Goal: Task Accomplishment & Management: Manage account settings

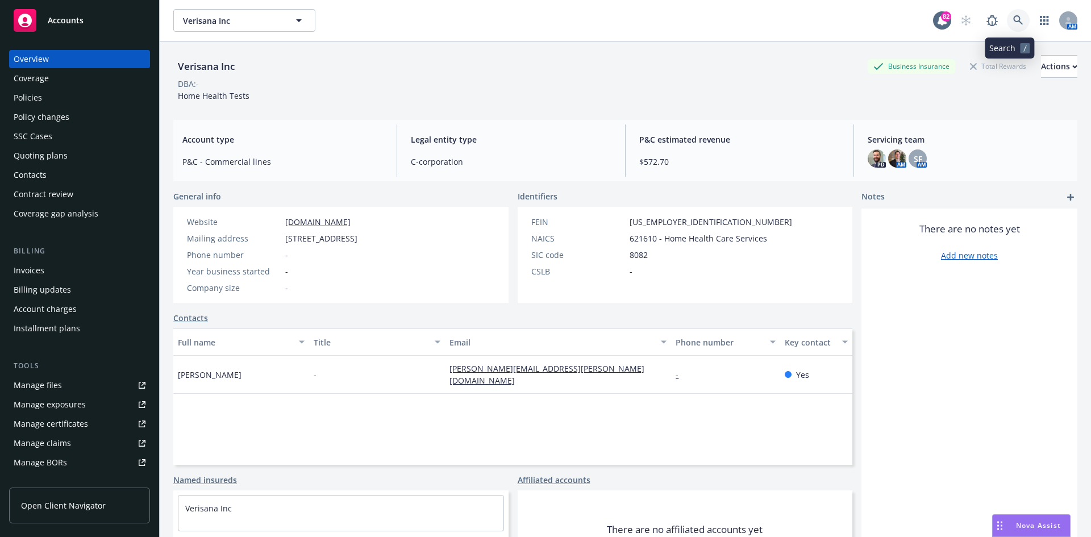
click at [1007, 15] on link at bounding box center [1018, 20] width 23 height 23
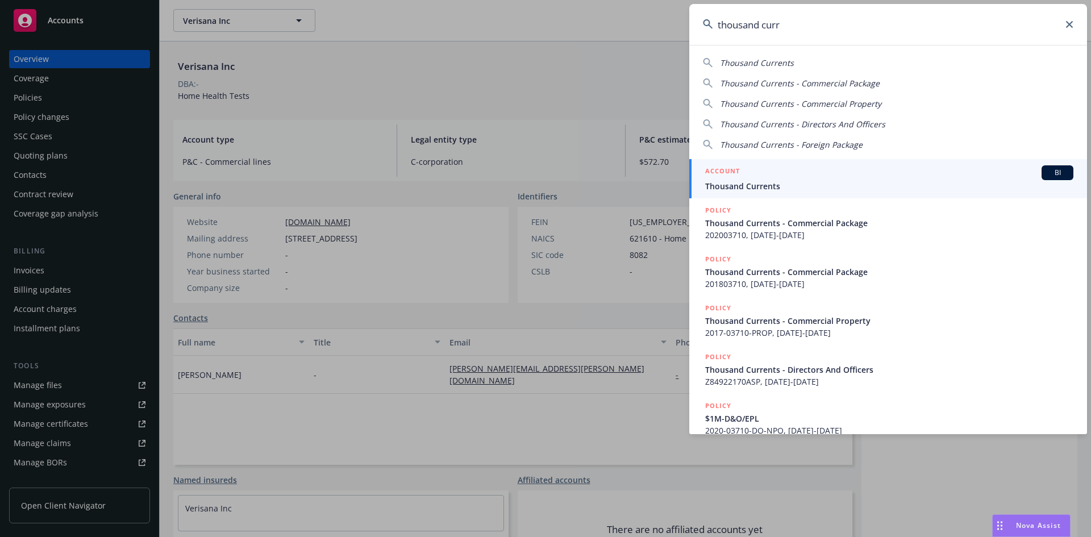
type input "thousand curr"
click at [736, 169] on h5 "ACCOUNT" at bounding box center [722, 172] width 35 height 14
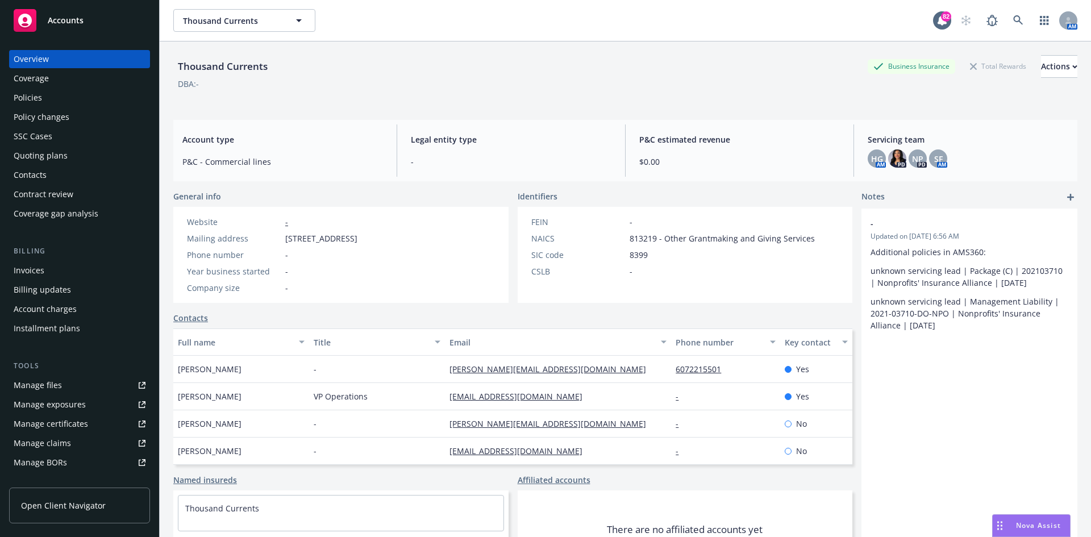
click at [110, 94] on div "Policies" at bounding box center [80, 98] width 132 height 18
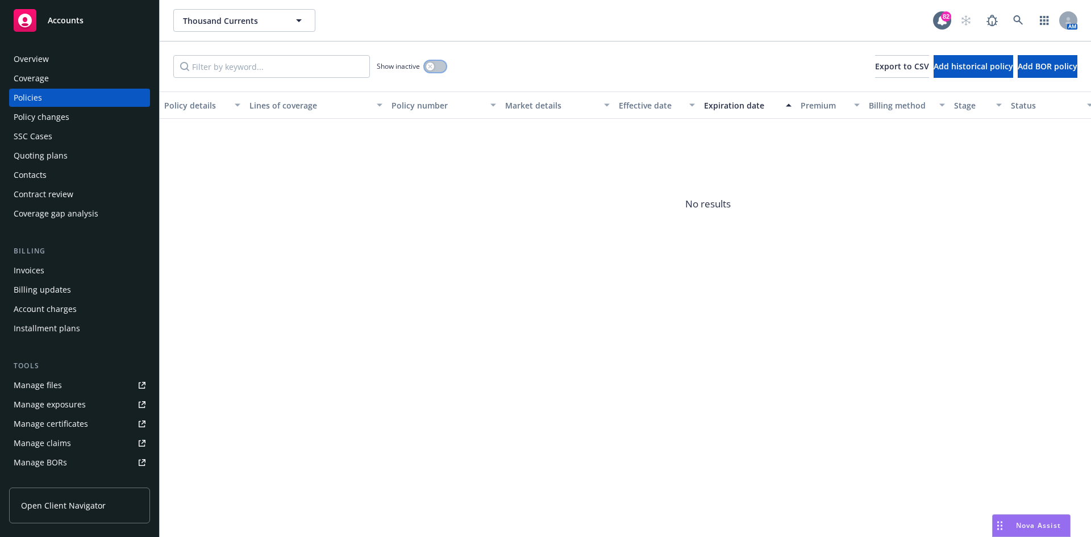
click at [427, 67] on div "button" at bounding box center [430, 67] width 8 height 8
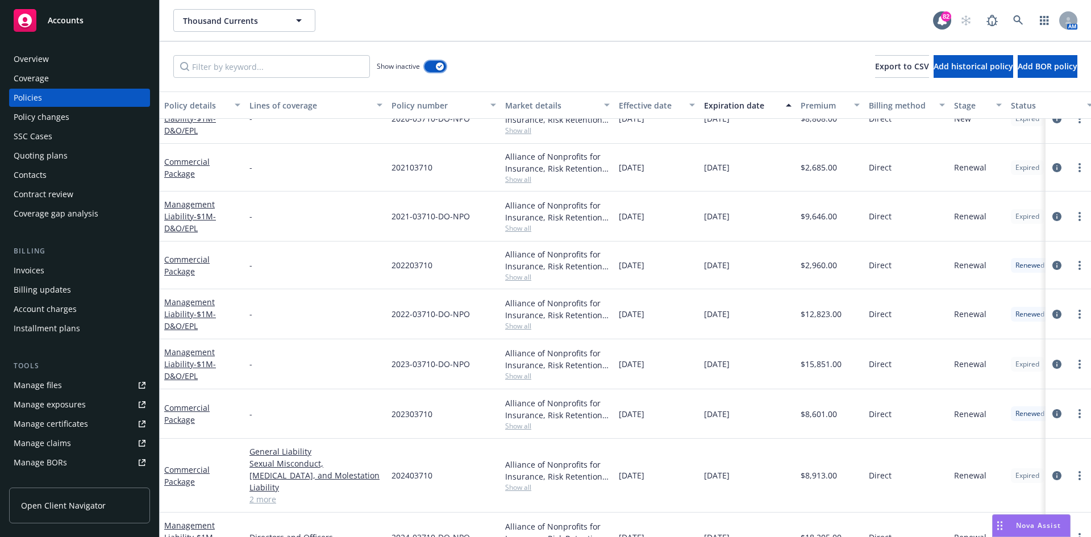
scroll to position [638, 0]
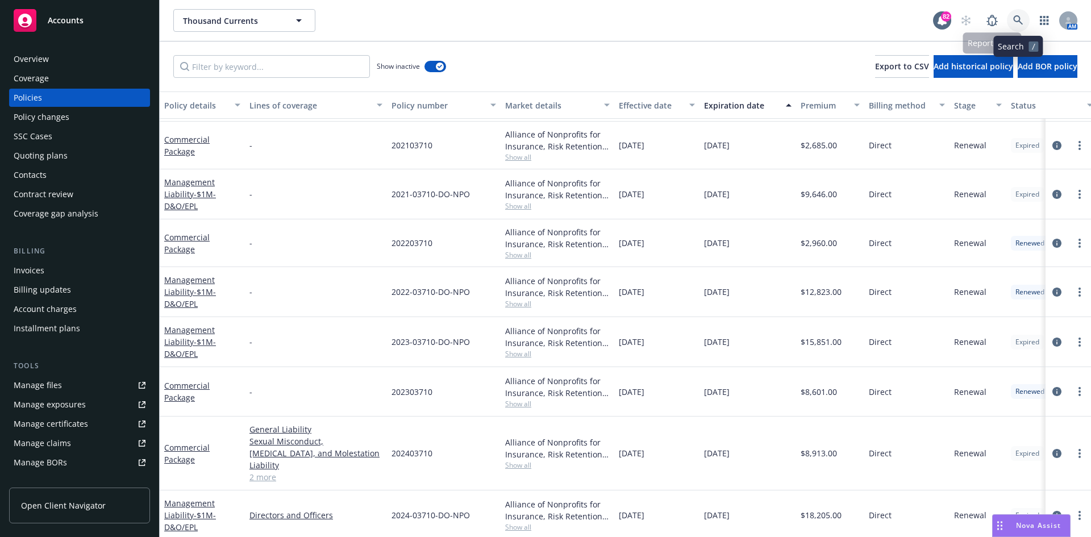
click at [1017, 15] on icon at bounding box center [1018, 20] width 10 height 10
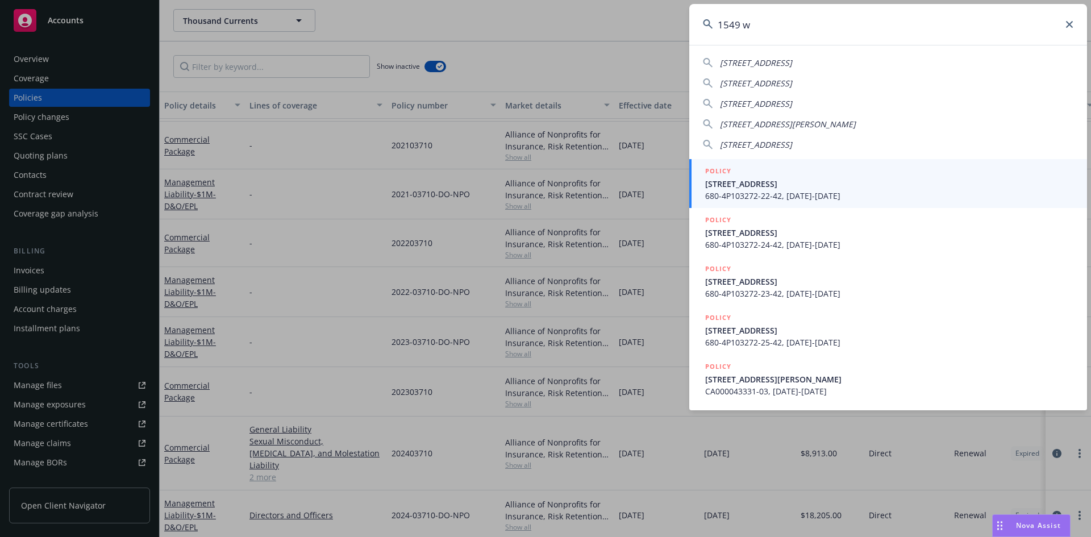
type input "1549 w"
click at [723, 166] on h5 "POLICY" at bounding box center [718, 170] width 26 height 11
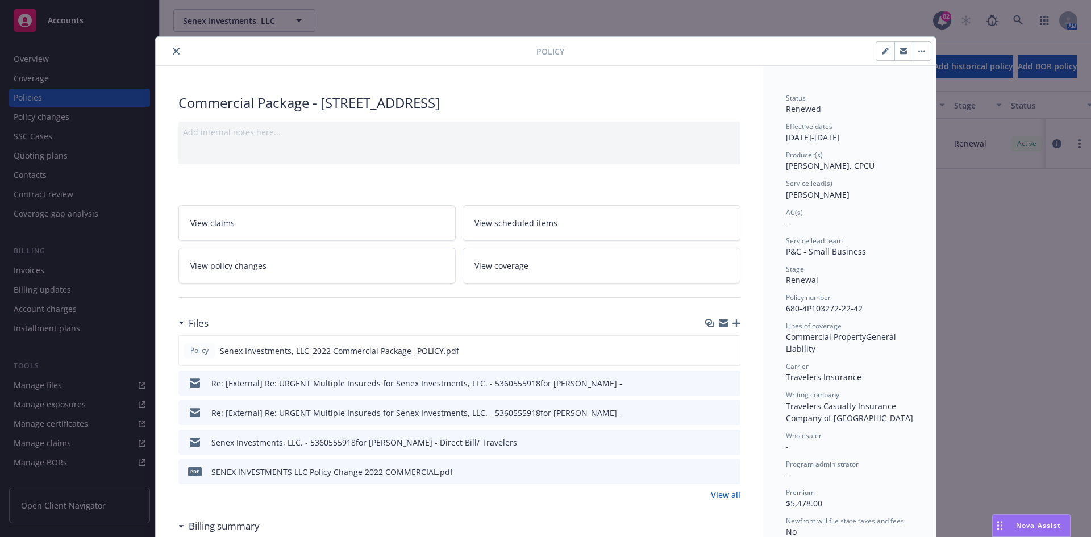
click at [173, 52] on icon "close" at bounding box center [176, 51] width 7 height 7
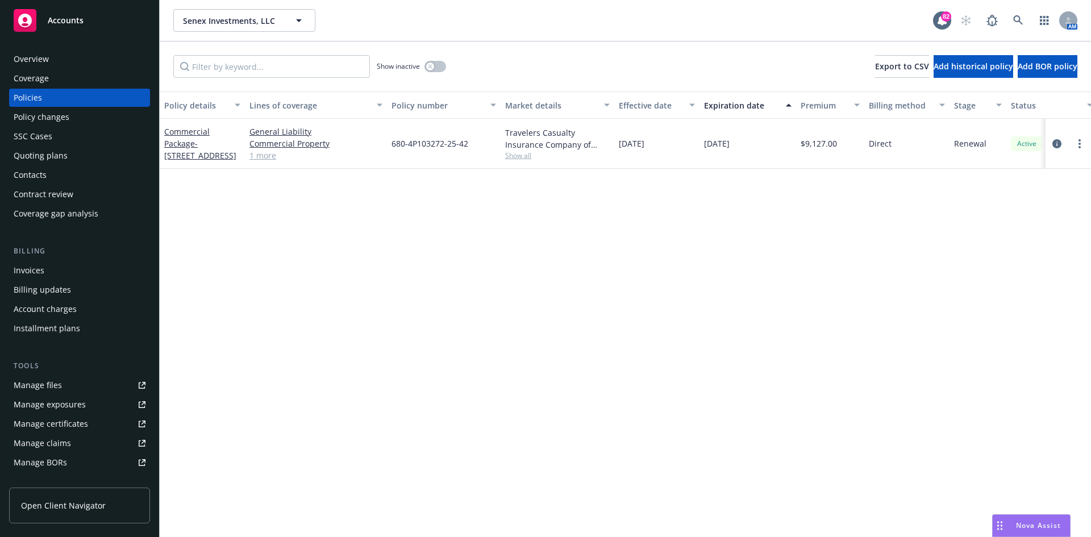
click at [78, 64] on div "Overview" at bounding box center [80, 59] width 132 height 18
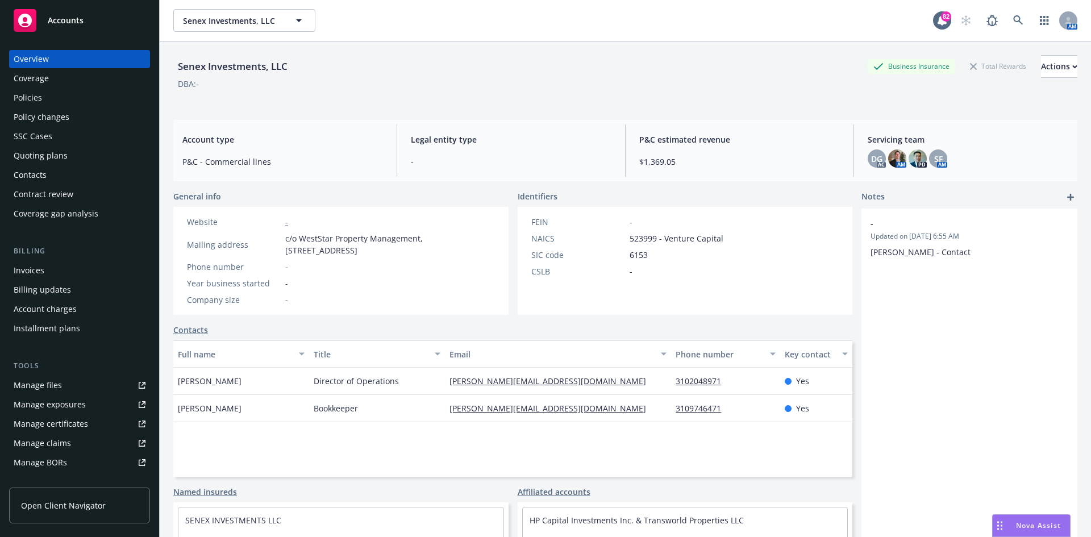
click at [48, 97] on div "Policies" at bounding box center [80, 98] width 132 height 18
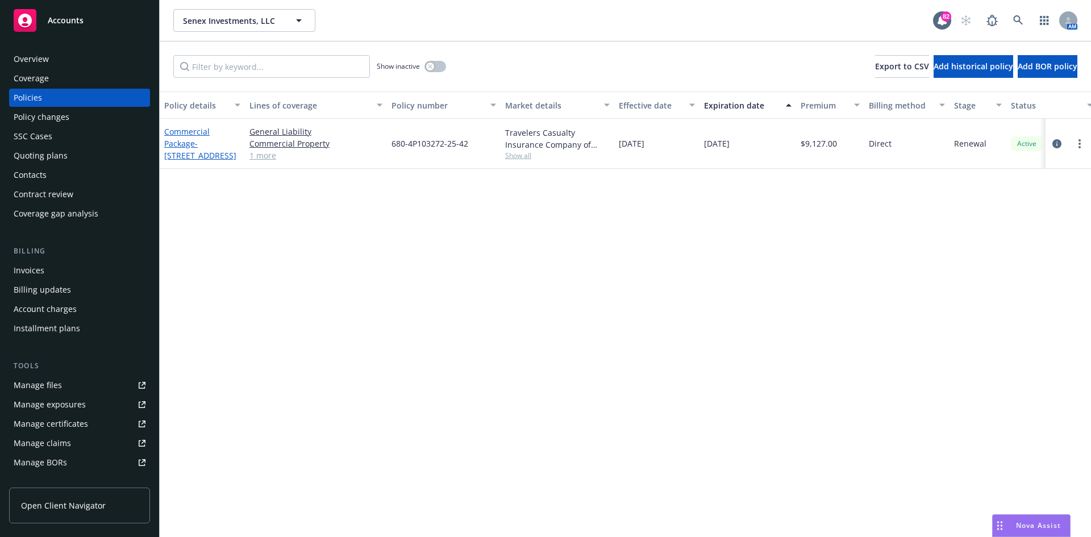
click at [182, 134] on link "Commercial Package - 1549 W 224TH ST" at bounding box center [200, 143] width 72 height 35
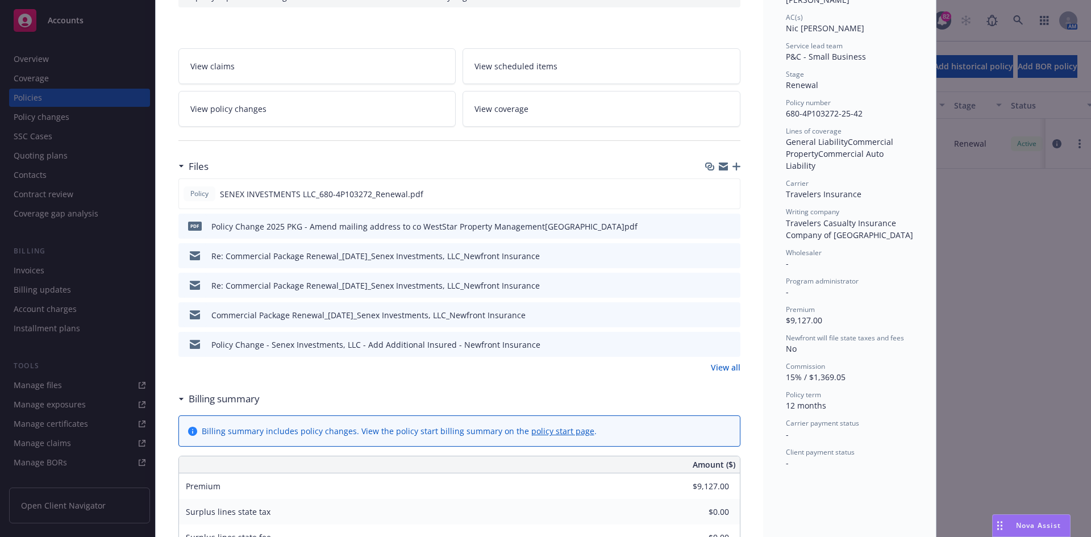
scroll to position [227, 0]
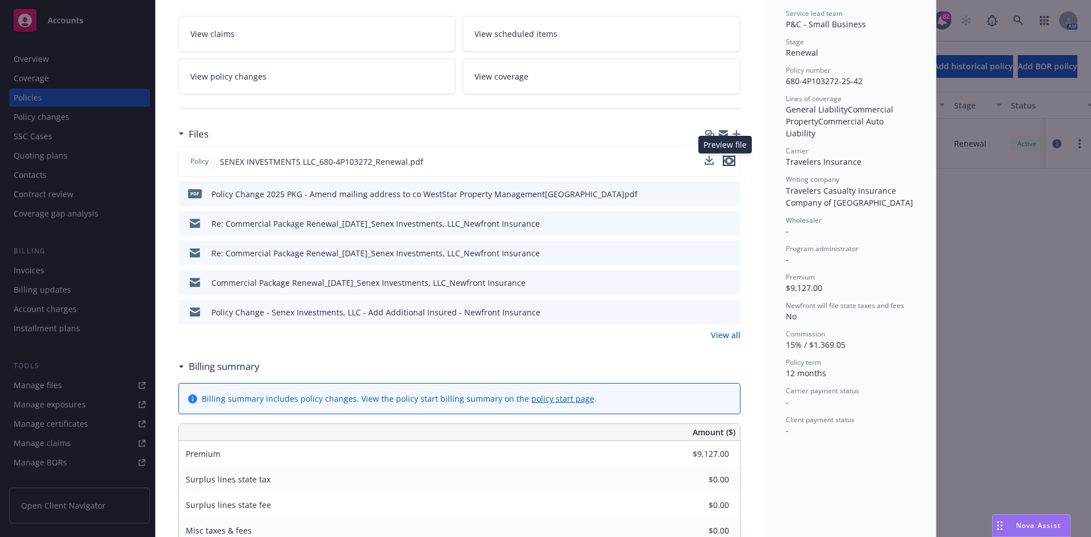
click at [727, 159] on icon "preview file" at bounding box center [729, 161] width 10 height 8
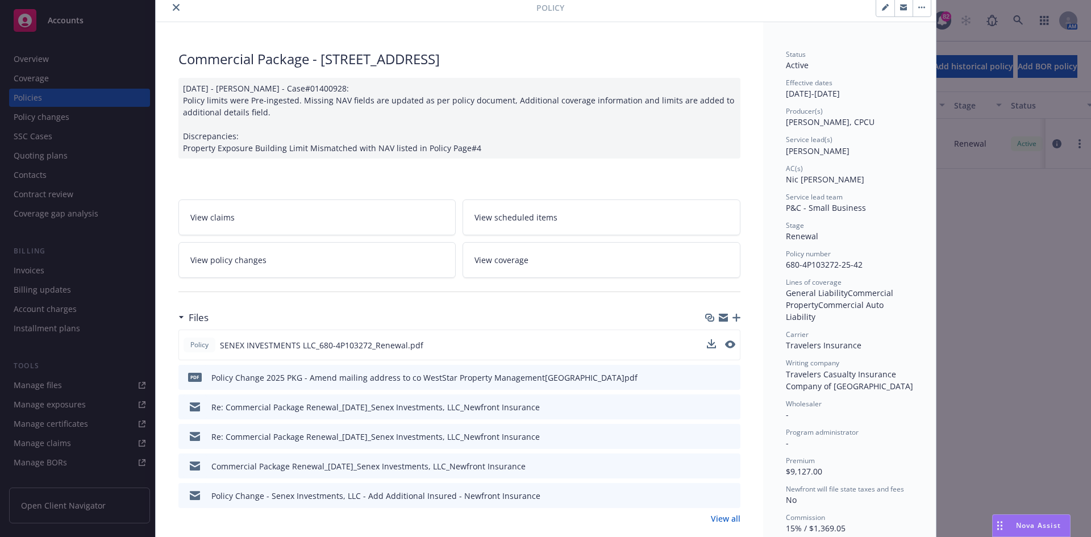
scroll to position [0, 0]
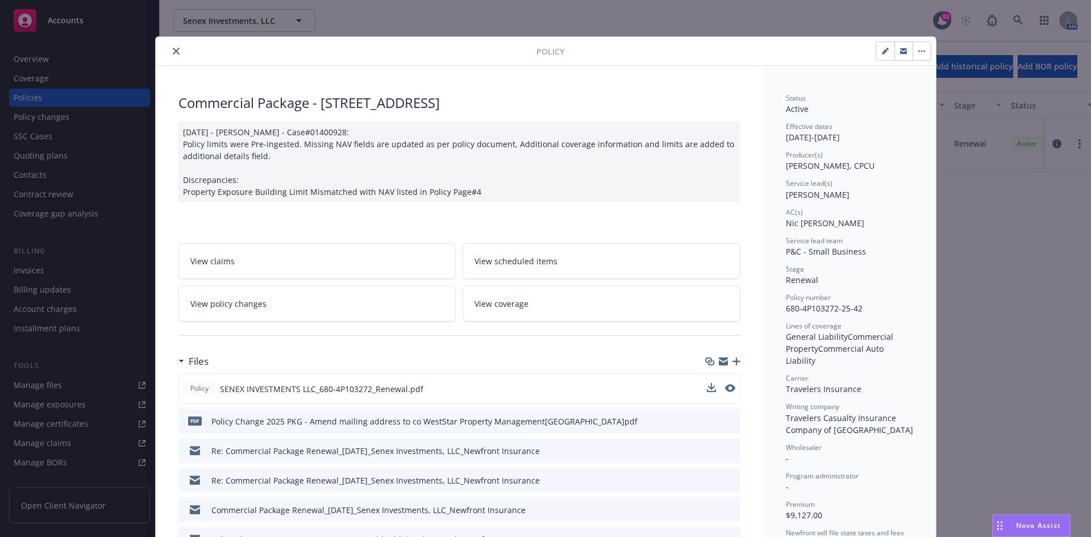
click at [174, 49] on icon "close" at bounding box center [176, 51] width 7 height 7
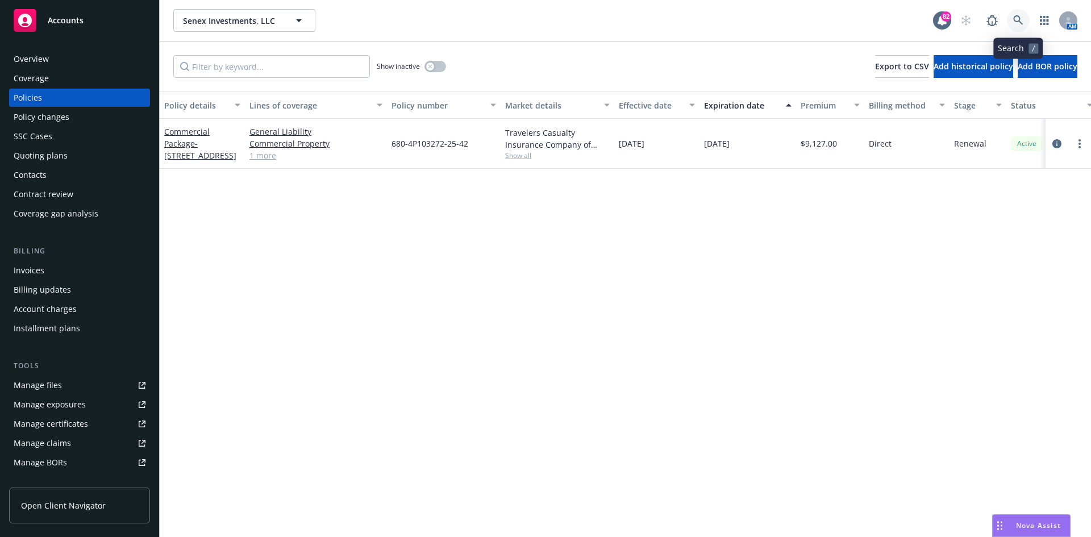
click at [1025, 18] on link at bounding box center [1018, 20] width 23 height 23
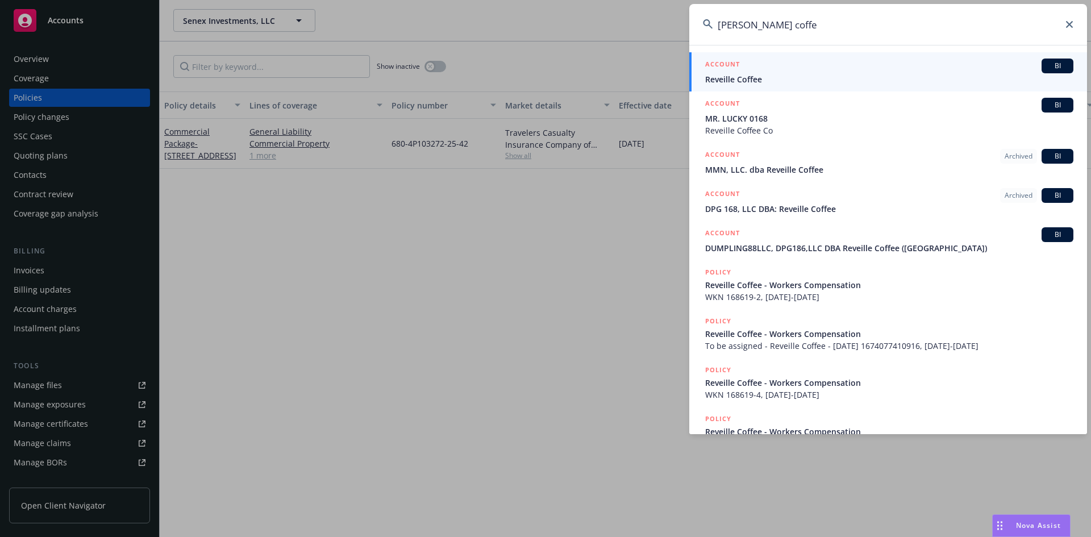
type input "reville coffe"
click at [730, 56] on link "ACCOUNT BI Reveille Coffee" at bounding box center [888, 71] width 398 height 39
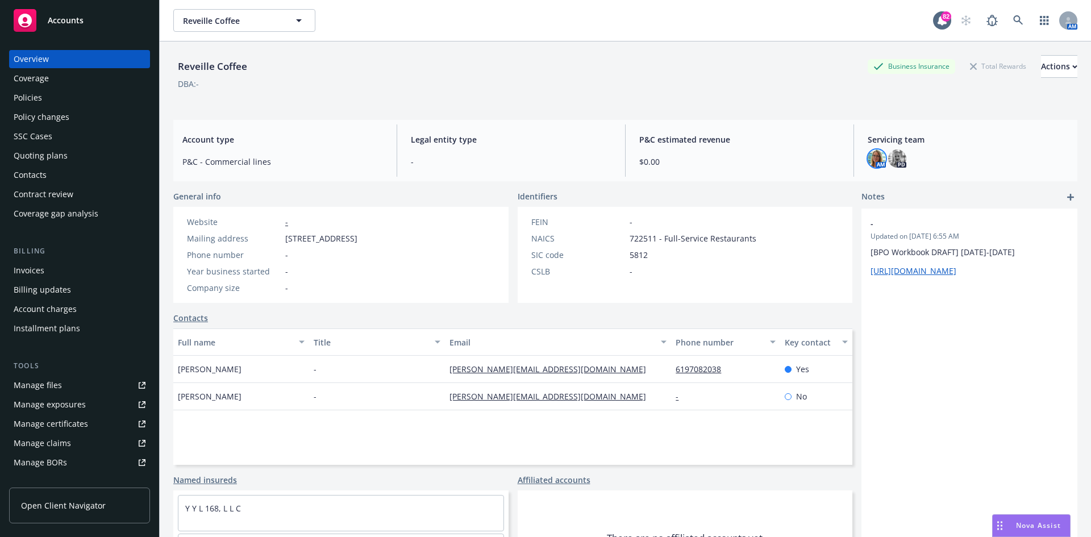
click at [869, 158] on img at bounding box center [877, 158] width 18 height 18
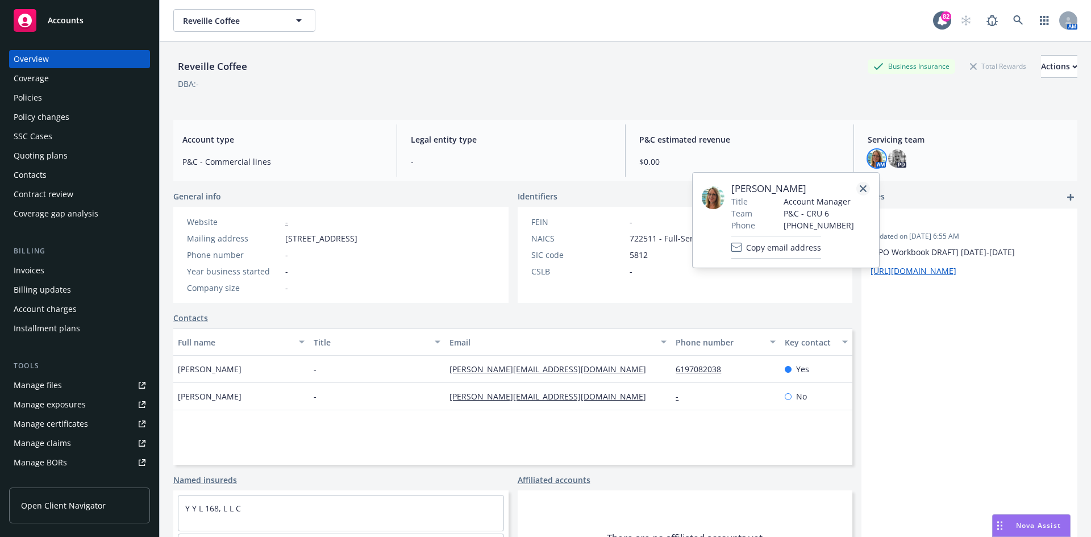
click at [865, 186] on icon "close" at bounding box center [863, 188] width 7 height 7
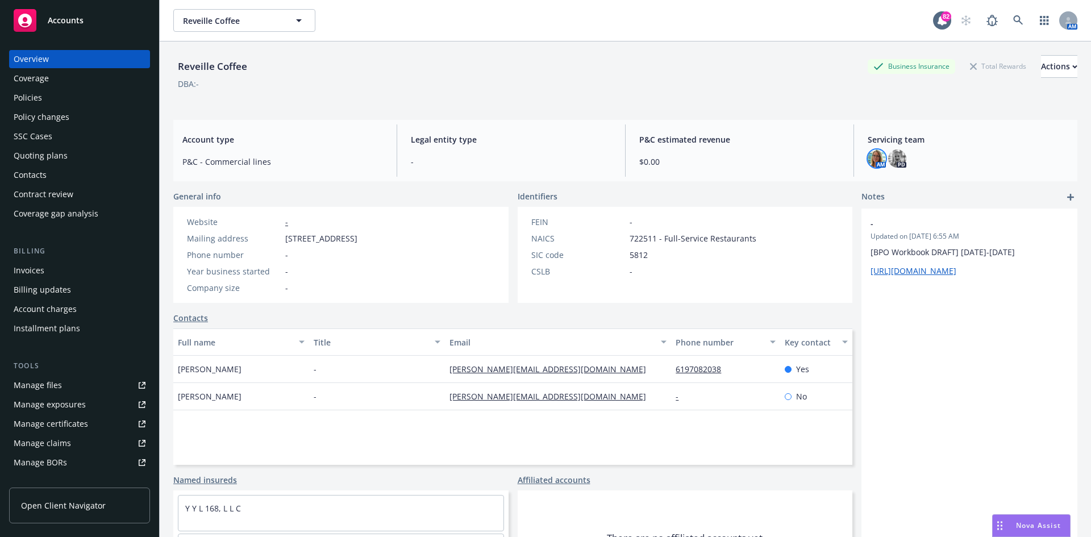
click at [873, 157] on img at bounding box center [877, 158] width 18 height 18
click at [988, 166] on div "AM PD" at bounding box center [968, 158] width 201 height 18
click at [61, 90] on div "Policies" at bounding box center [80, 98] width 132 height 18
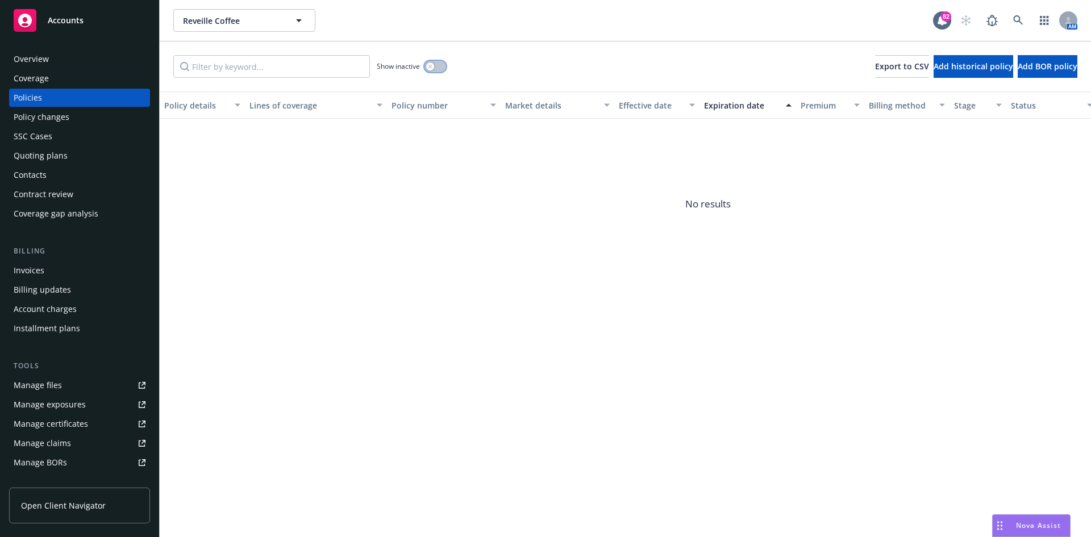
click at [430, 66] on icon "button" at bounding box center [430, 66] width 4 height 4
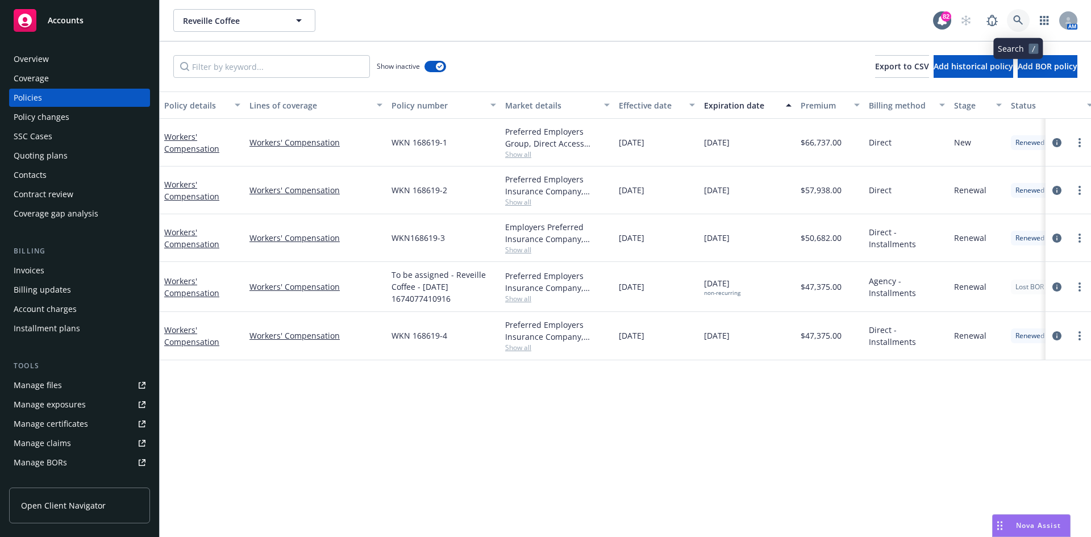
click at [1016, 23] on icon at bounding box center [1018, 20] width 10 height 10
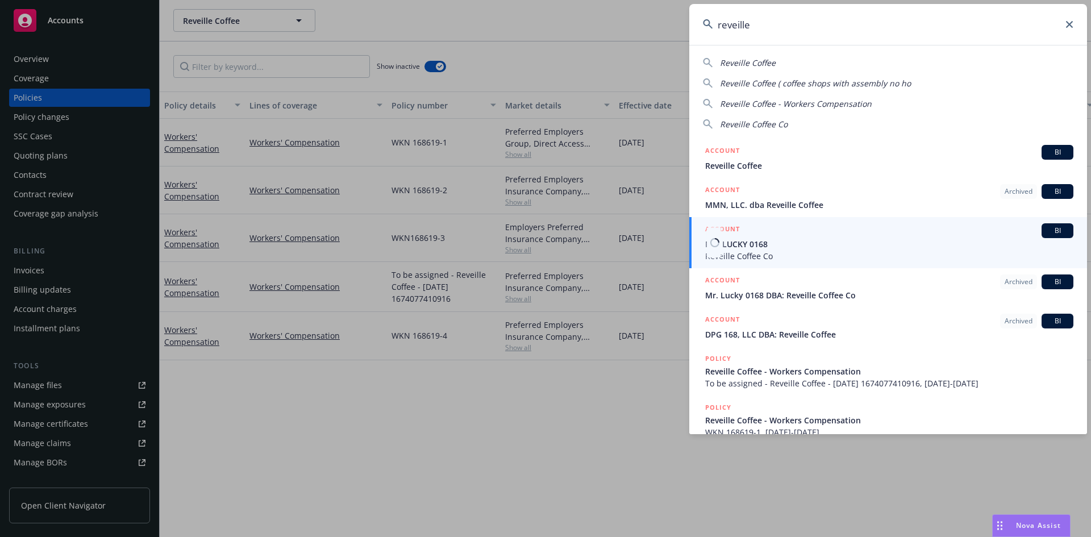
type input "reveille"
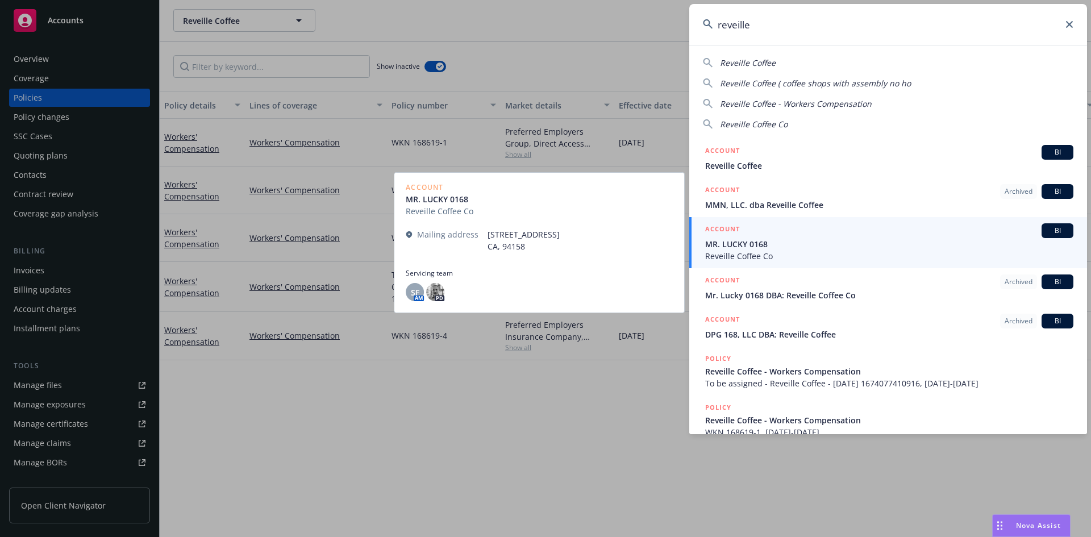
click at [728, 226] on h5 "ACCOUNT" at bounding box center [722, 230] width 35 height 14
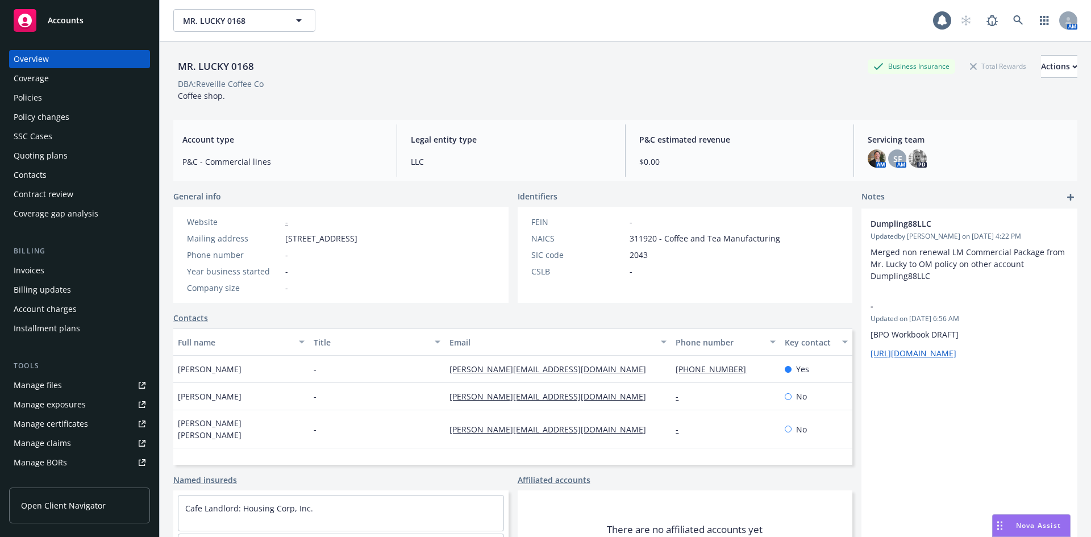
click at [24, 101] on div "Policies" at bounding box center [28, 98] width 28 height 18
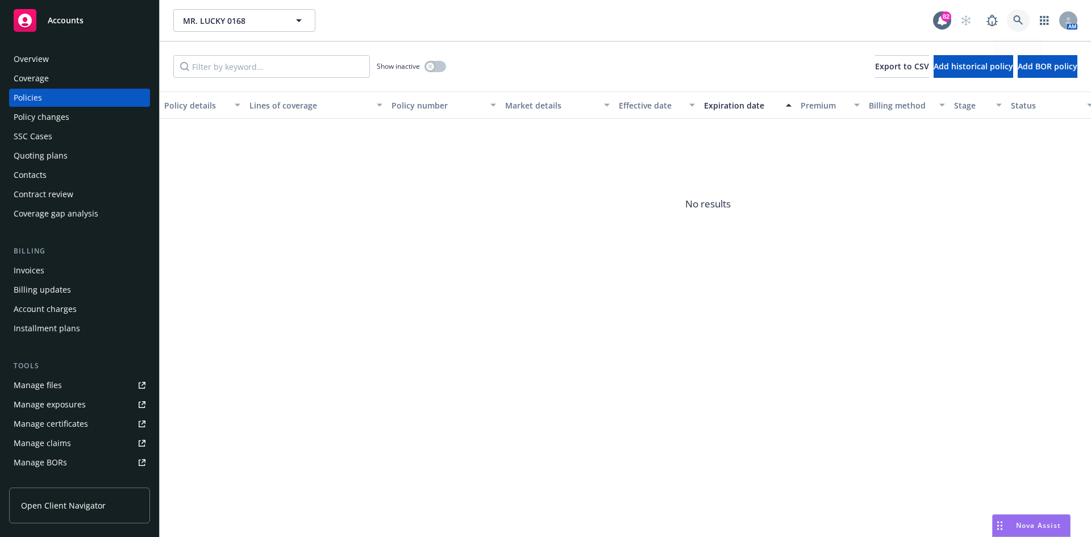
click at [1014, 19] on icon at bounding box center [1018, 20] width 10 height 10
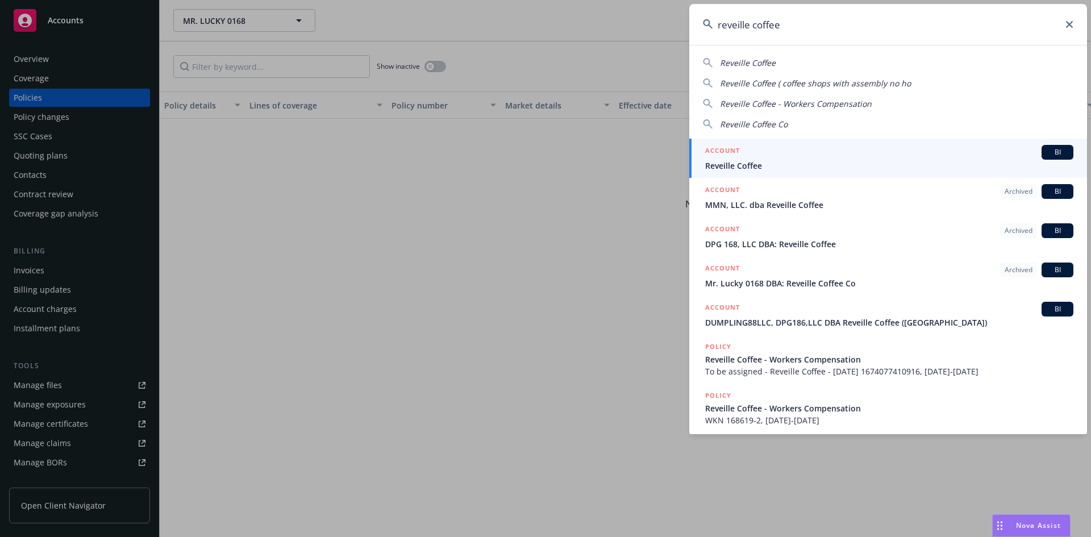
type input "reveille coffee"
click at [722, 152] on h5 "ACCOUNT" at bounding box center [722, 152] width 35 height 14
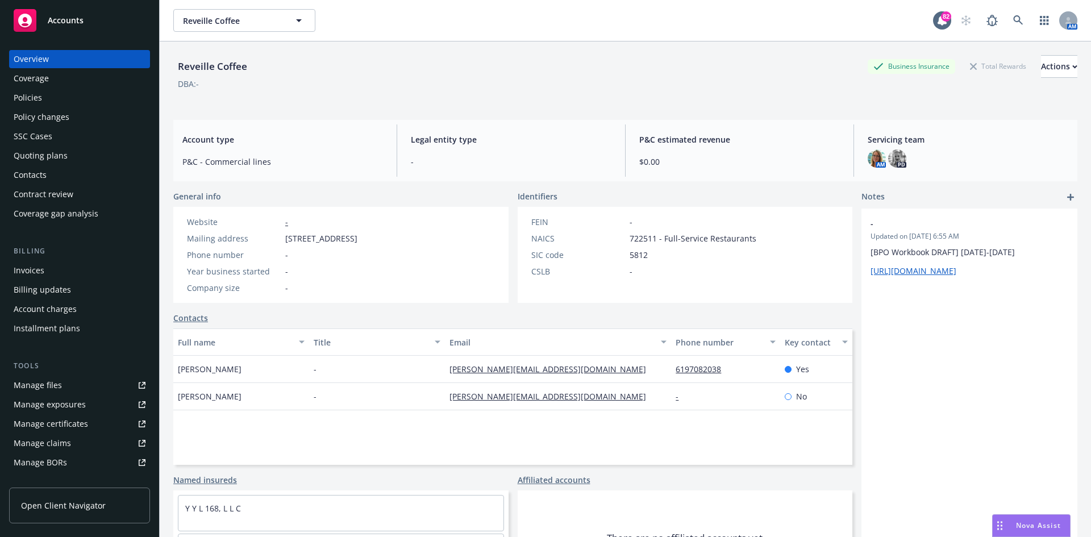
click at [66, 102] on div "Policies" at bounding box center [80, 98] width 132 height 18
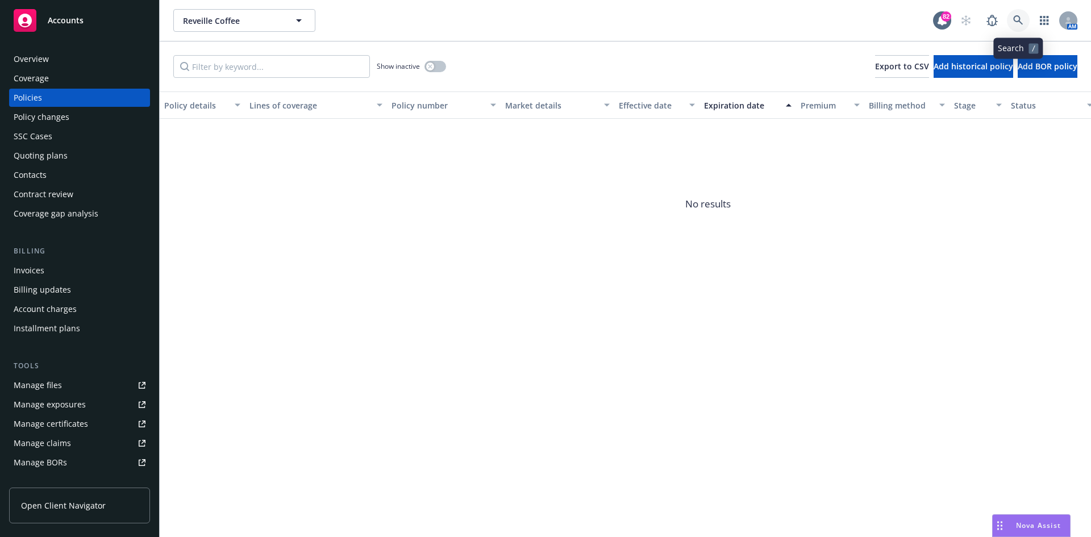
click at [1014, 19] on icon at bounding box center [1018, 20] width 10 height 10
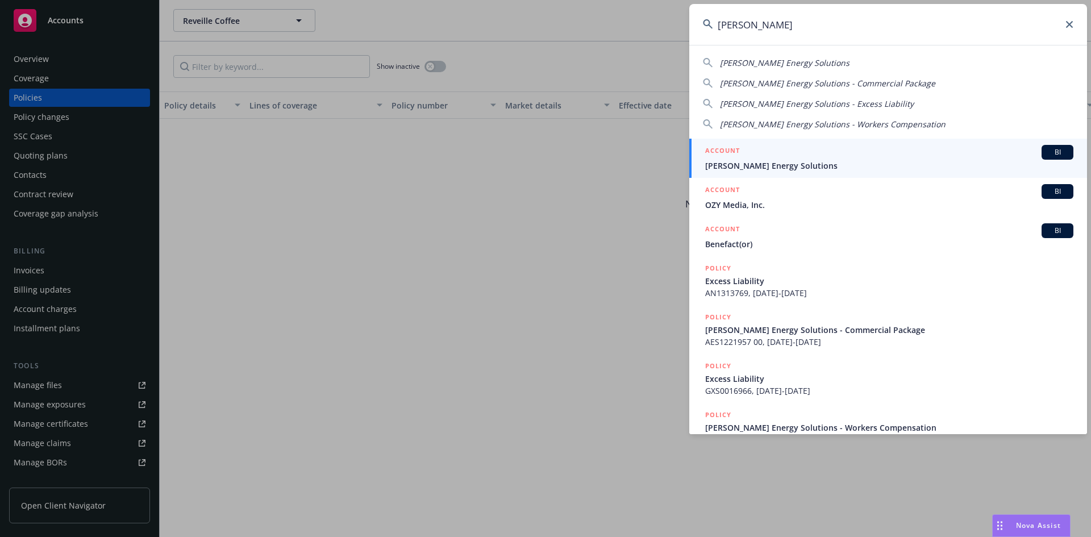
type input "lightfoot"
click at [726, 144] on link "ACCOUNT BI Lightfoot Energy Solutions" at bounding box center [888, 158] width 398 height 39
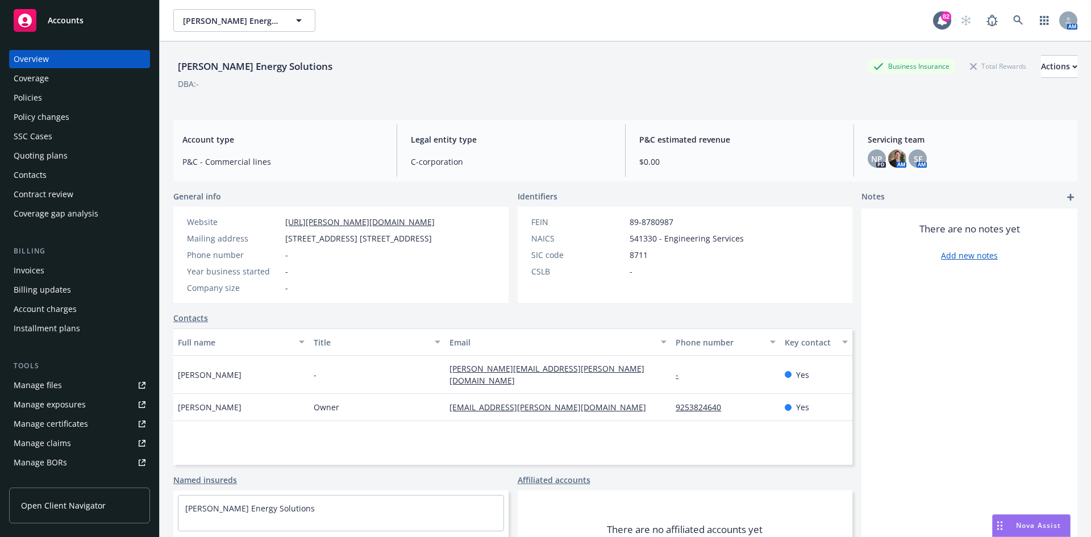
click at [56, 268] on div "Invoices" at bounding box center [80, 270] width 132 height 18
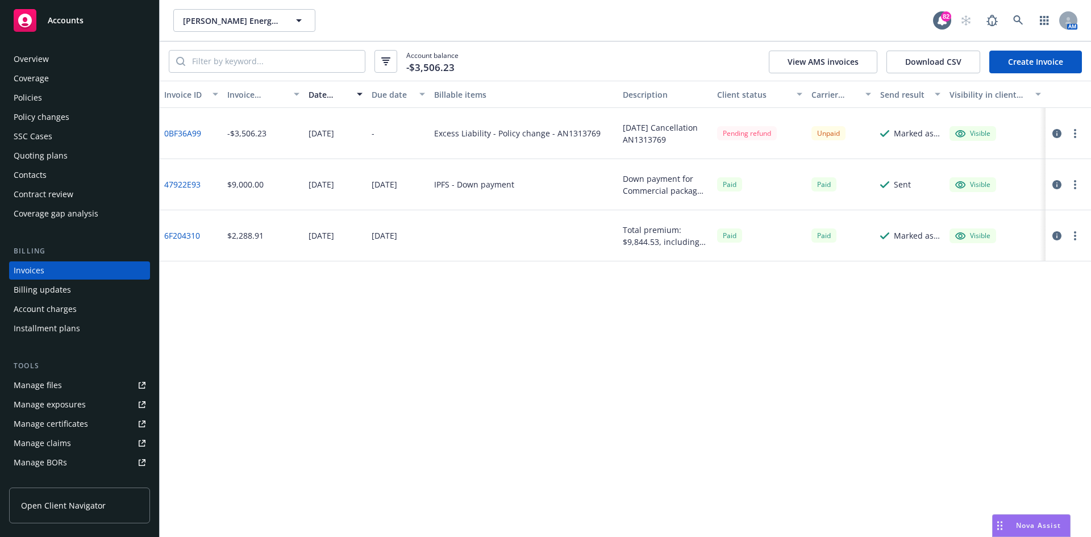
click at [60, 98] on div "Policies" at bounding box center [80, 98] width 132 height 18
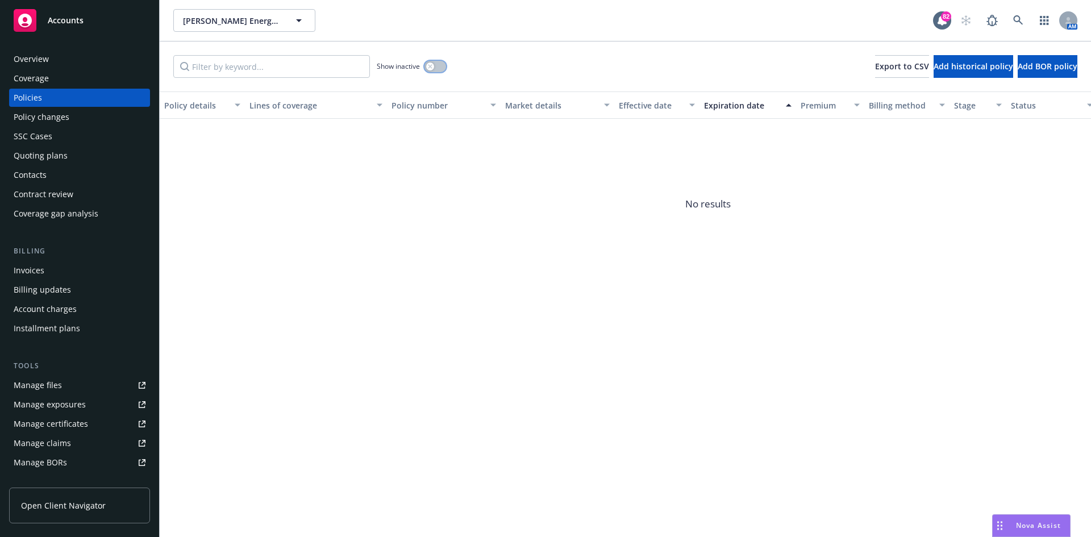
click at [430, 66] on icon "button" at bounding box center [430, 66] width 4 height 4
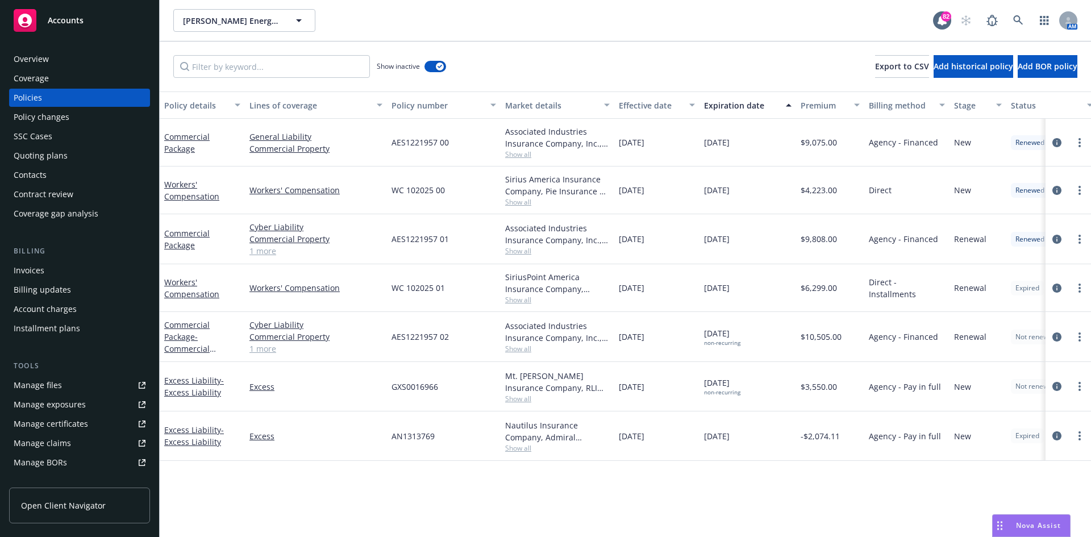
click at [523, 254] on span "Show all" at bounding box center [557, 251] width 105 height 10
click at [477, 221] on div "AES1221957 01" at bounding box center [444, 239] width 114 height 50
click at [1018, 16] on icon at bounding box center [1018, 20] width 10 height 10
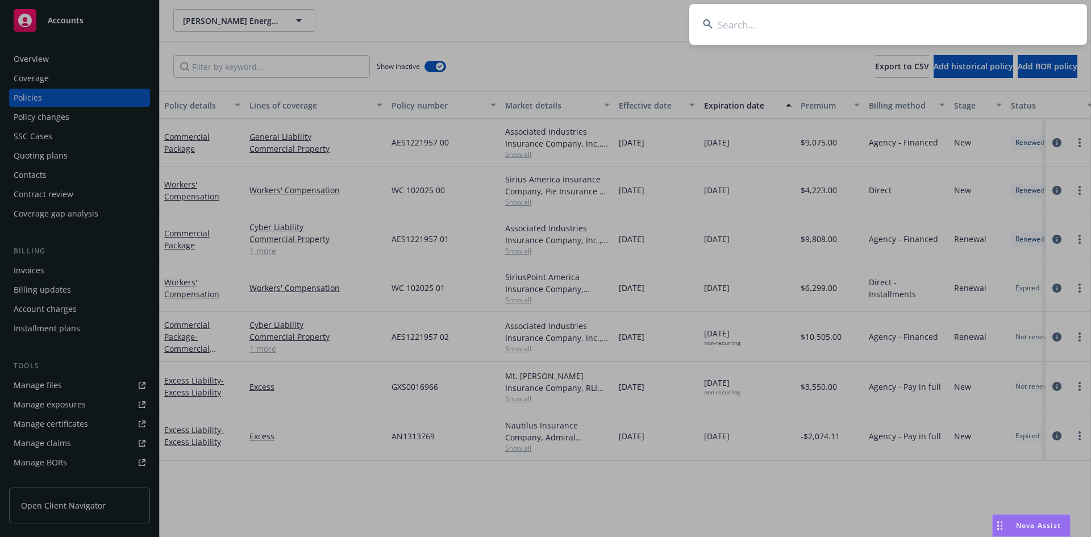
click at [912, 18] on input at bounding box center [888, 24] width 398 height 41
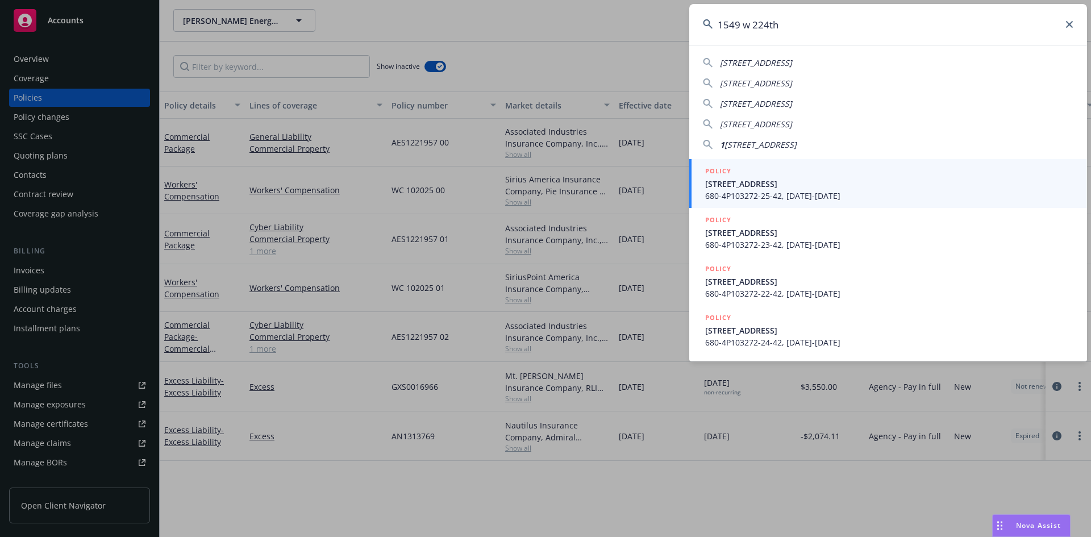
type input "1549 w 224th"
click at [721, 168] on h5 "POLICY" at bounding box center [718, 170] width 26 height 11
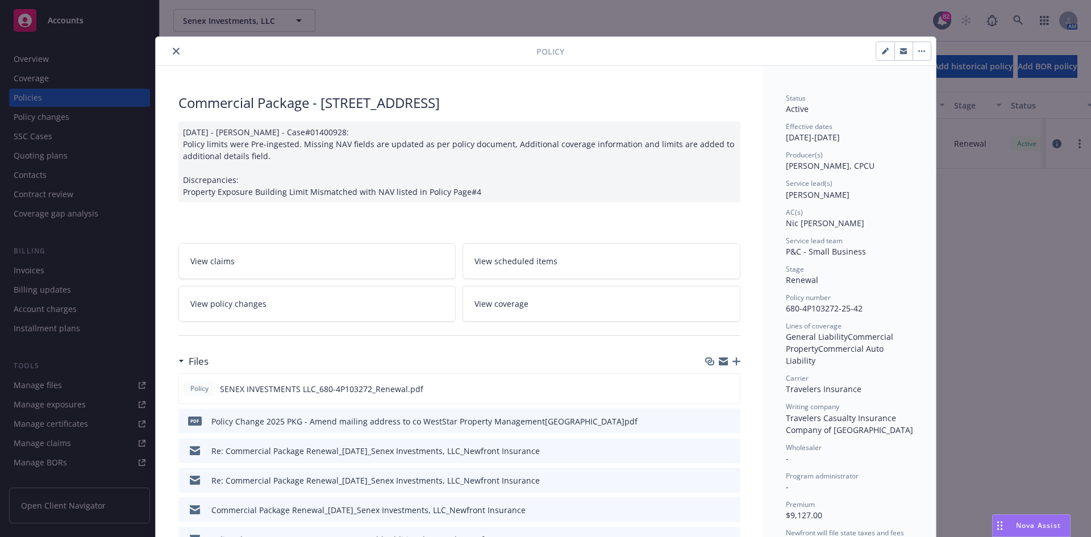
click at [173, 51] on icon "close" at bounding box center [176, 51] width 7 height 7
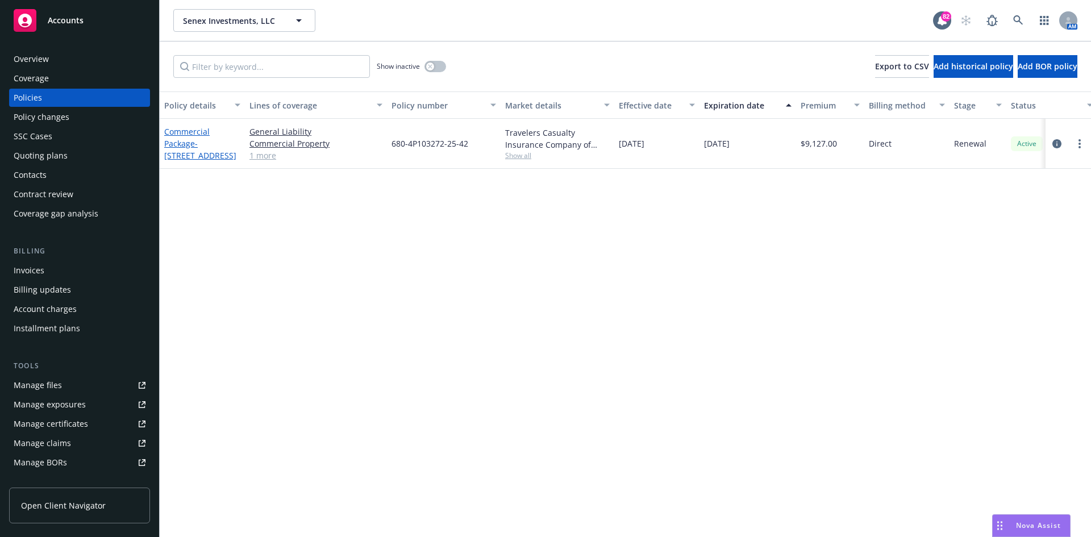
click at [186, 128] on link "Commercial Package - 1549 W 224TH ST" at bounding box center [200, 143] width 72 height 35
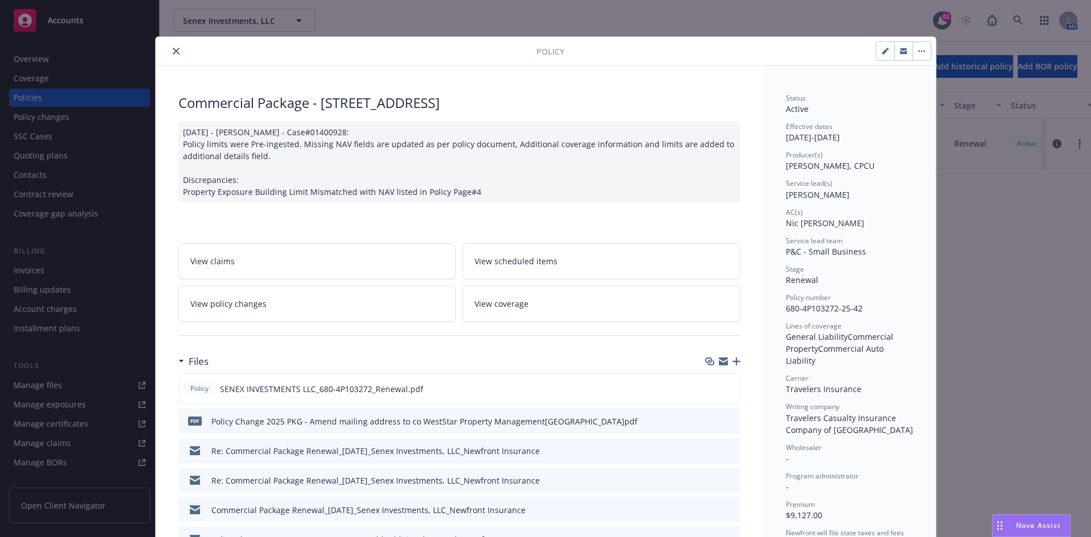
scroll to position [34, 0]
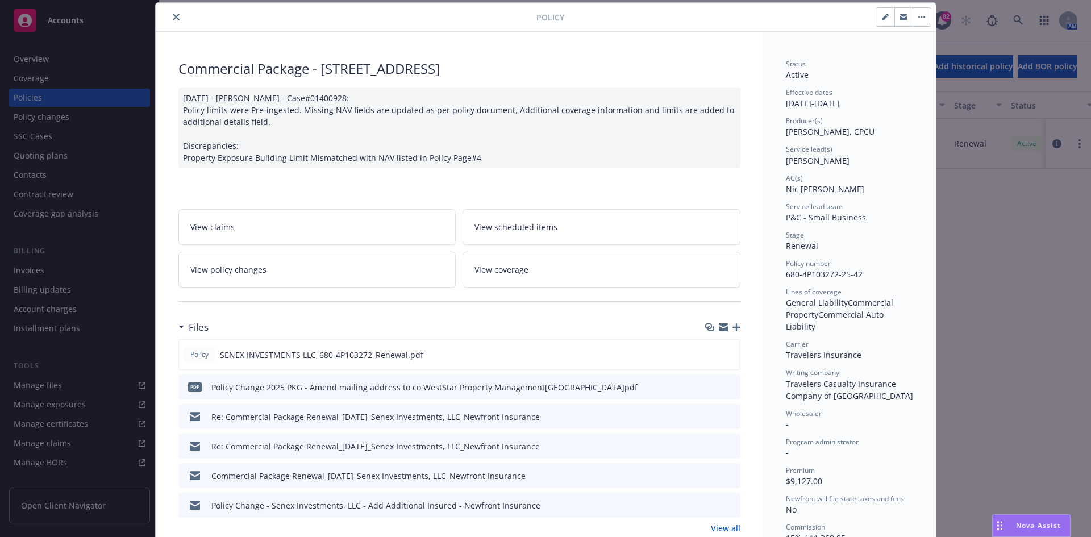
click at [173, 17] on icon "close" at bounding box center [176, 17] width 7 height 7
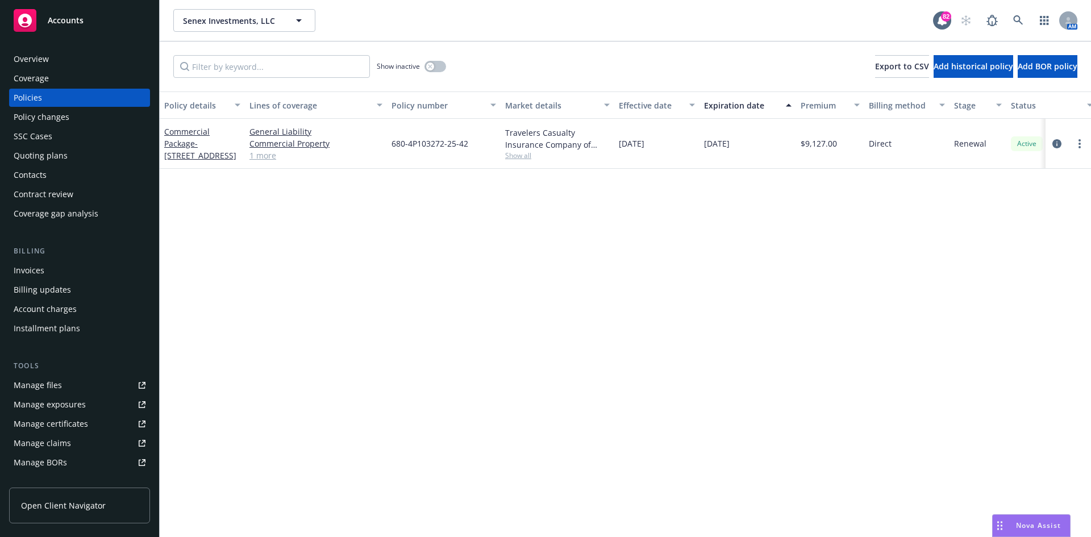
click at [63, 388] on link "Manage files" at bounding box center [79, 385] width 141 height 18
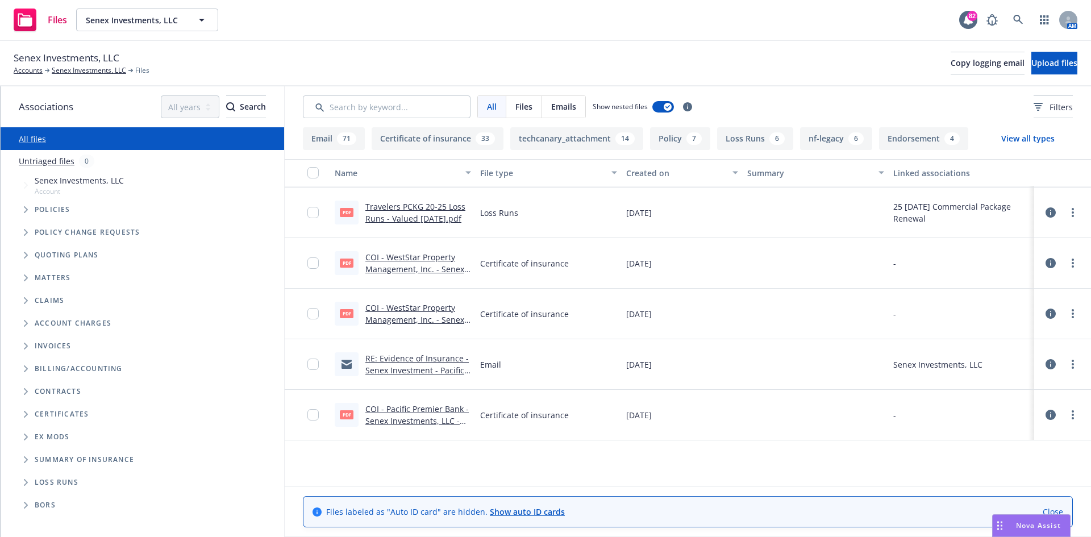
scroll to position [682, 0]
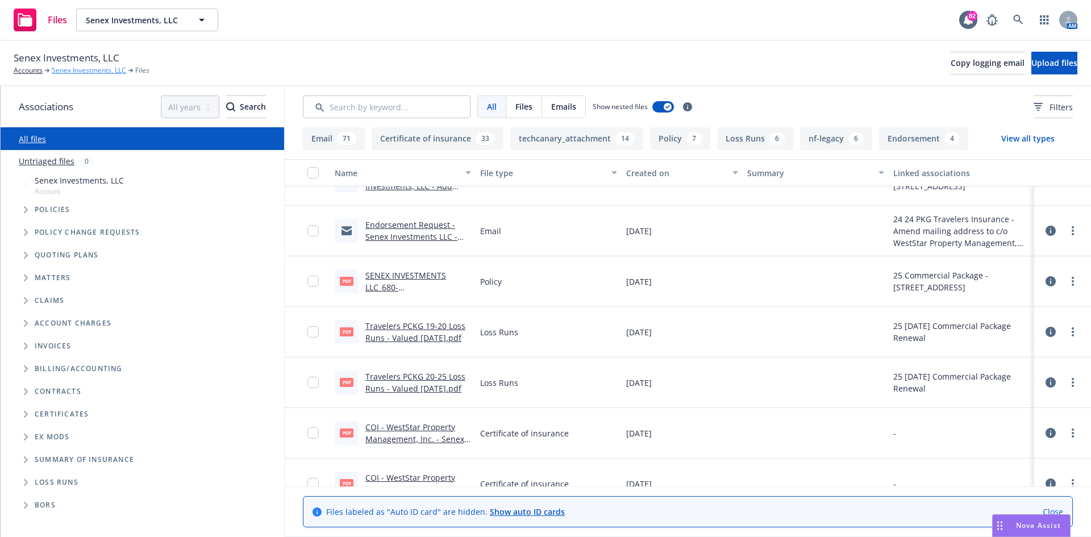
click at [90, 71] on link "Senex Investments, LLC" at bounding box center [89, 70] width 74 height 10
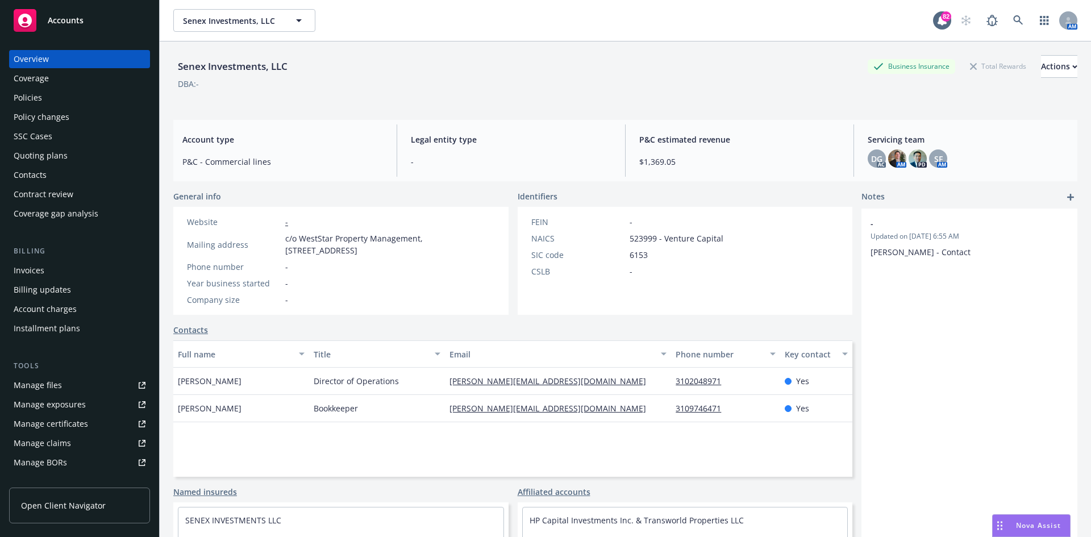
click at [34, 93] on div "Policies" at bounding box center [28, 98] width 28 height 18
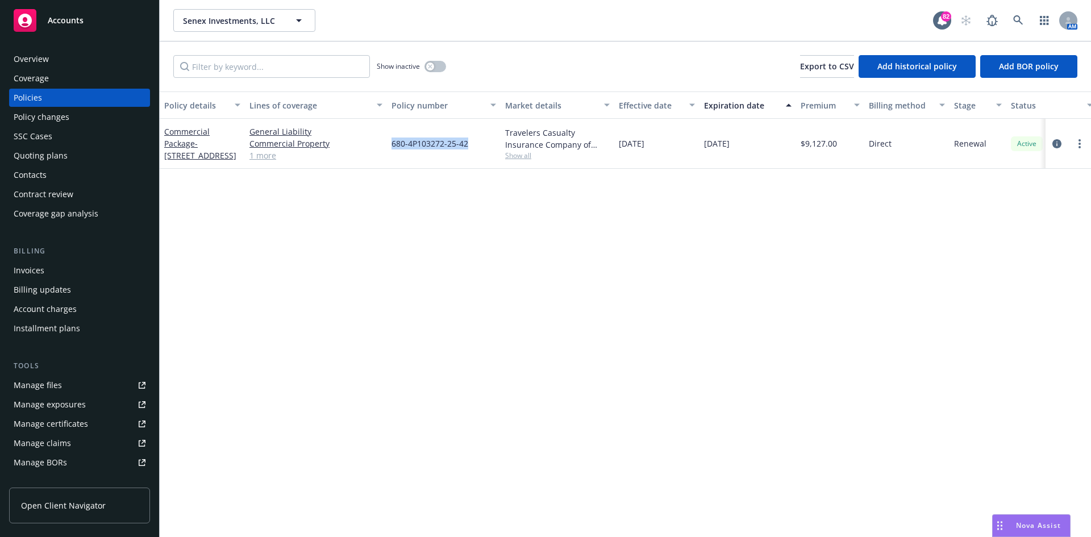
drag, startPoint x: 475, startPoint y: 145, endPoint x: 390, endPoint y: 147, distance: 84.7
click at [390, 147] on div "680-4P103272-25-42" at bounding box center [444, 144] width 114 height 50
copy span "680-4P103272-25-42"
click at [22, 61] on div "Overview" at bounding box center [31, 59] width 35 height 18
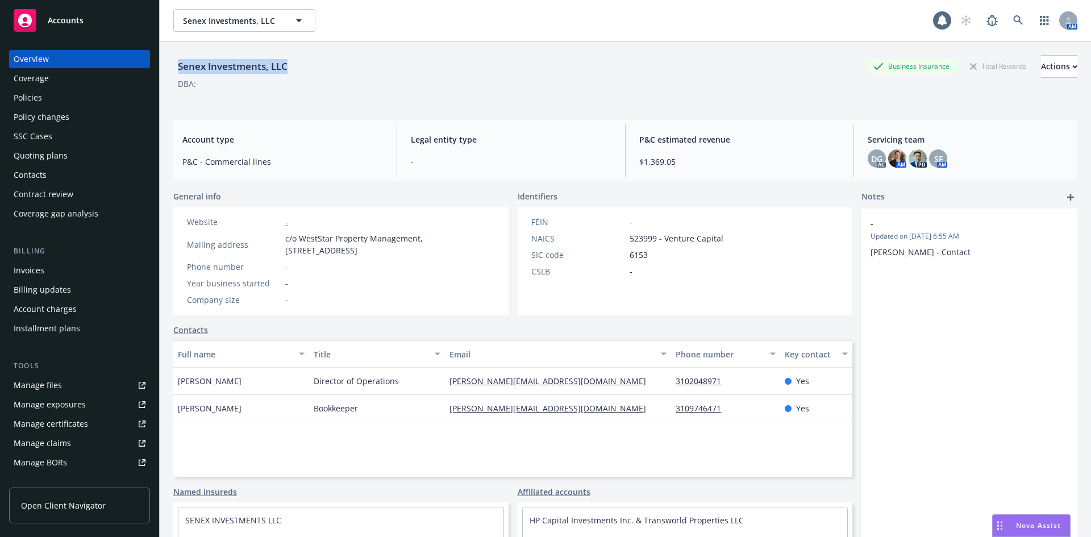
drag, startPoint x: 324, startPoint y: 71, endPoint x: 163, endPoint y: 74, distance: 161.4
click at [163, 74] on div "Senex Investments, LLC Business Insurance Total Rewards Actions DBA: - Account …" at bounding box center [625, 309] width 931 height 537
copy div "Senex Investments, LLC"
click at [1014, 19] on icon at bounding box center [1018, 20] width 10 height 10
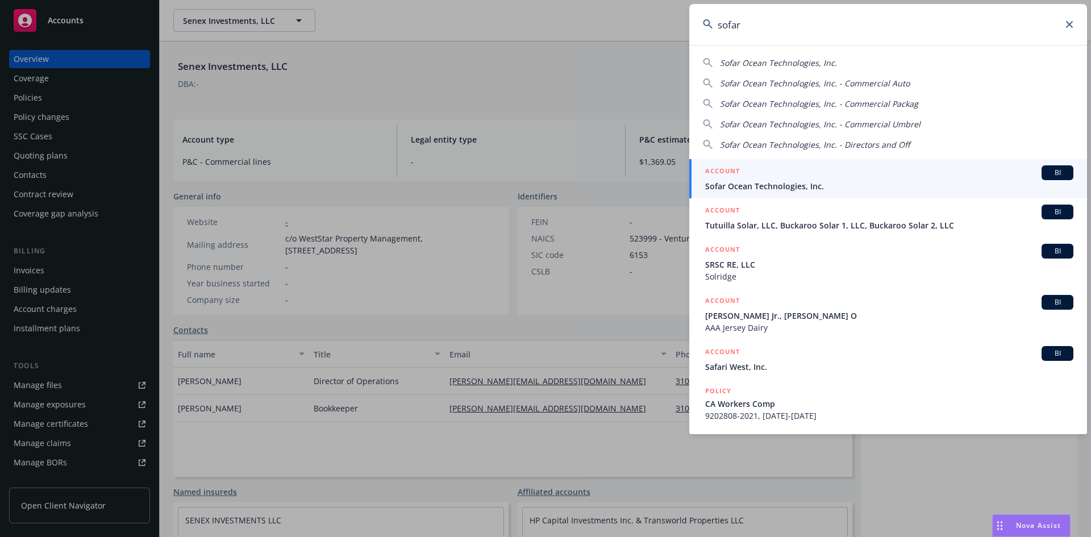
type input "sofar"
click at [724, 169] on h5 "ACCOUNT" at bounding box center [722, 172] width 35 height 14
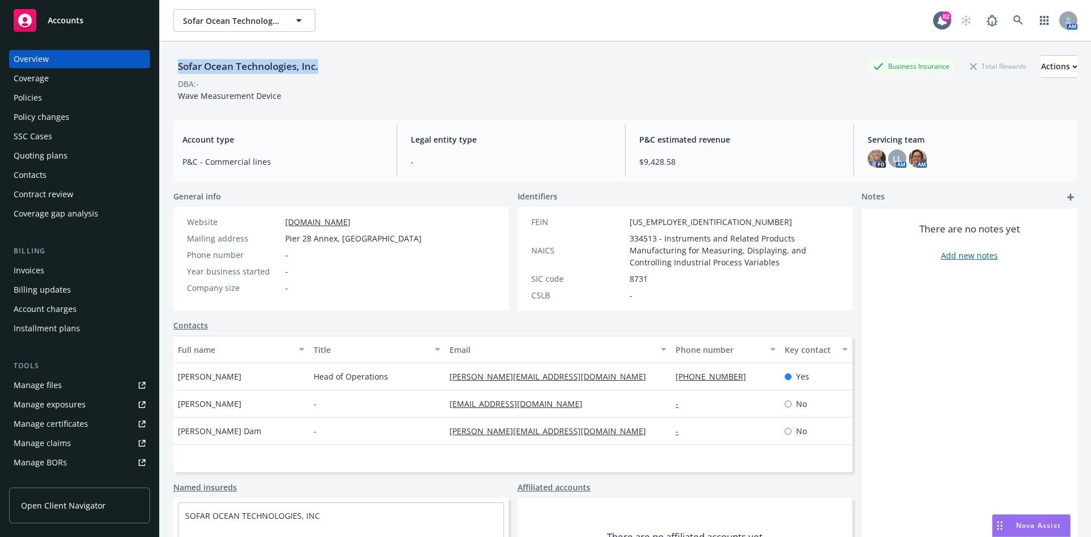
drag, startPoint x: 317, startPoint y: 63, endPoint x: 175, endPoint y: 69, distance: 142.2
click at [175, 69] on div "Sofar Ocean Technologies, Inc. Business Insurance Total Rewards Actions" at bounding box center [625, 66] width 904 height 23
click at [1049, 69] on div "Actions" at bounding box center [1059, 67] width 36 height 22
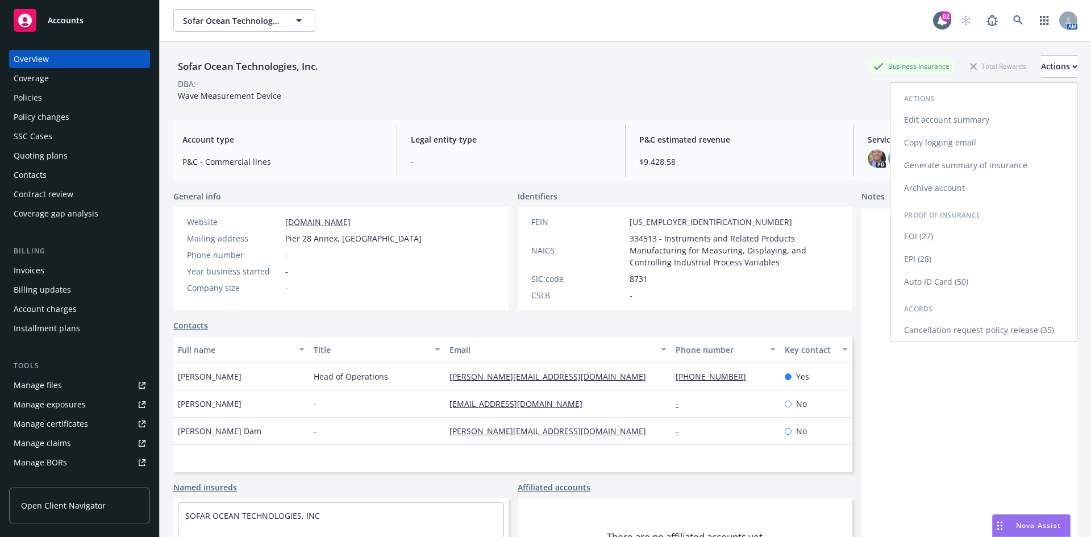
click at [961, 142] on link "Copy logging email" at bounding box center [983, 142] width 186 height 23
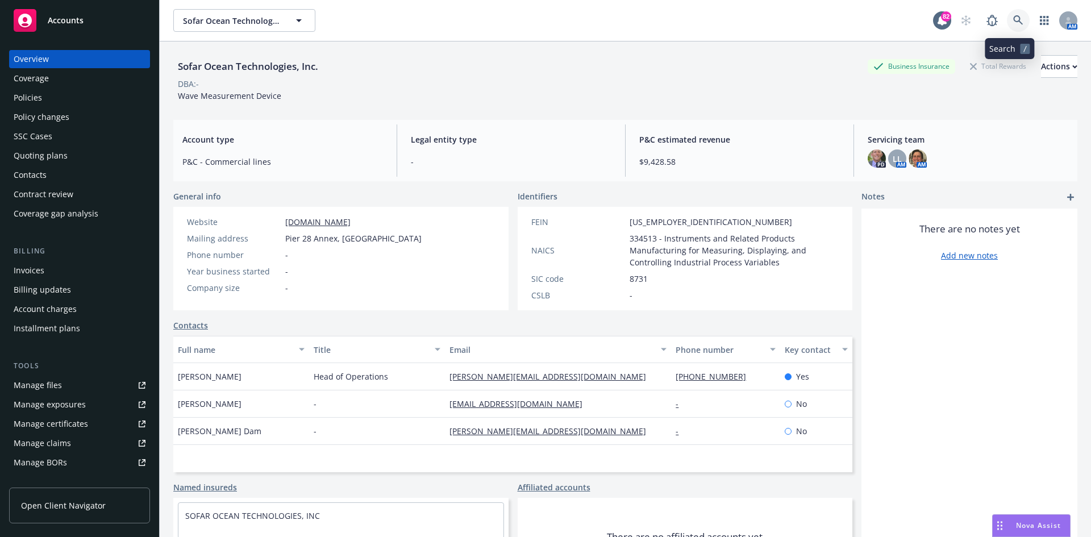
click at [1013, 19] on icon at bounding box center [1018, 20] width 10 height 10
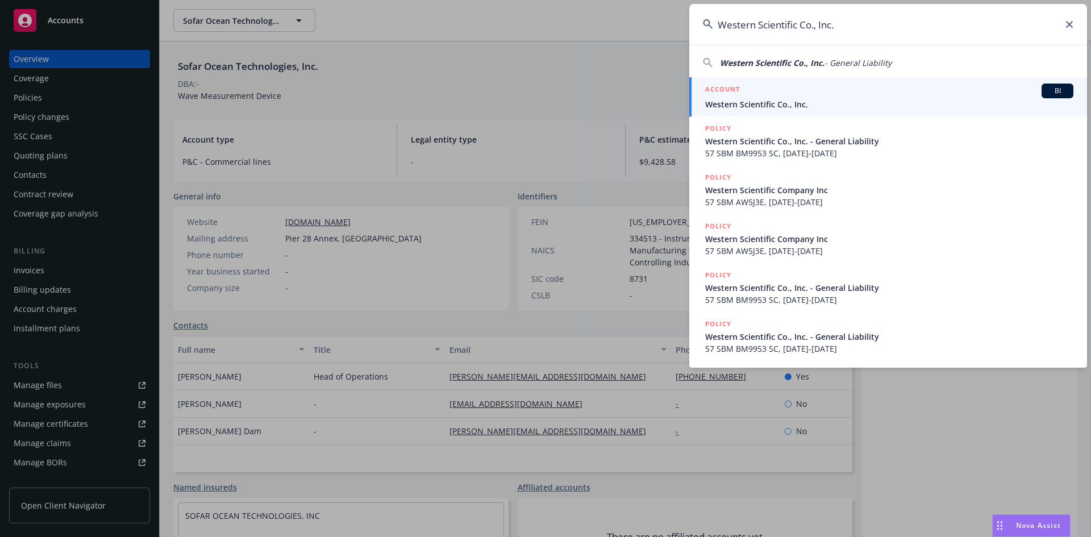
type input "Western Scientific Co., Inc."
click at [720, 88] on h5 "ACCOUNT" at bounding box center [722, 91] width 35 height 14
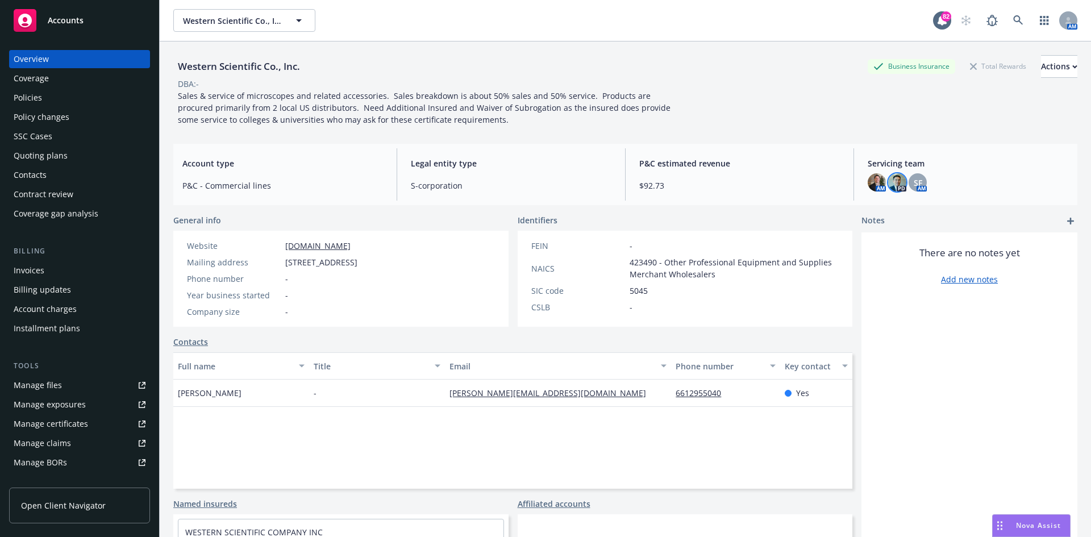
click at [898, 184] on img at bounding box center [897, 182] width 18 height 18
click at [1013, 18] on icon at bounding box center [1018, 20] width 10 height 10
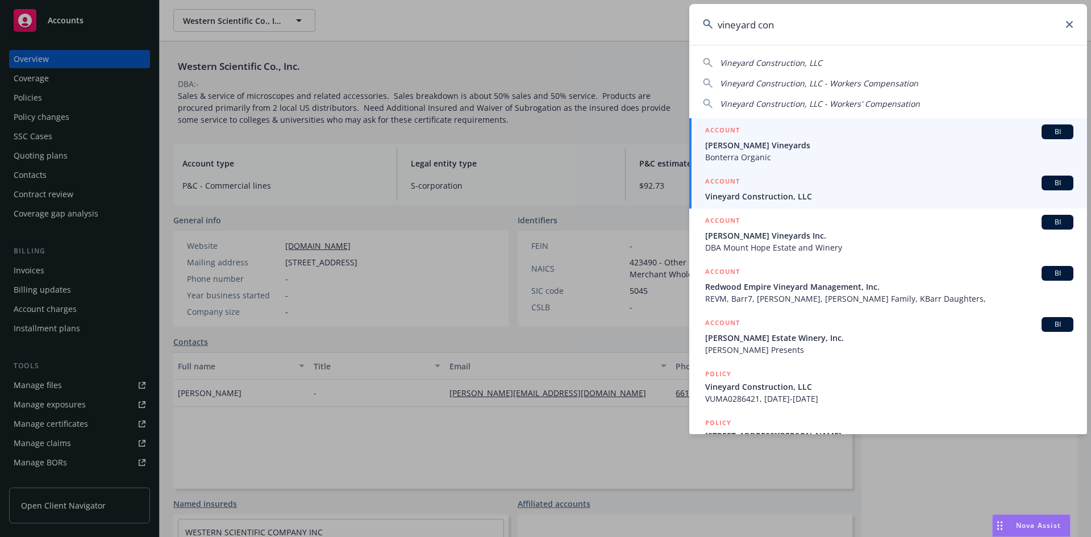
type input "vineyard con"
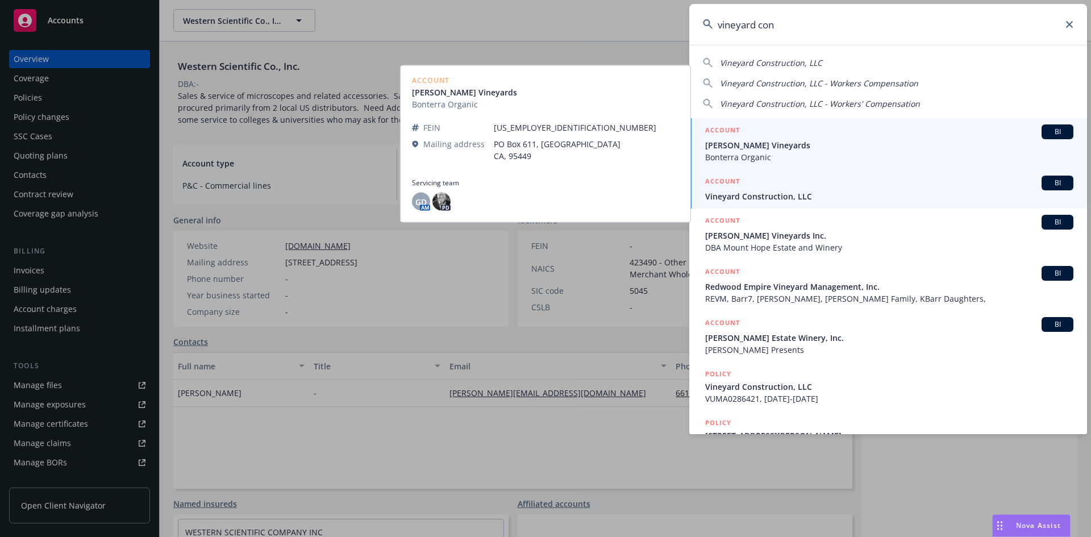
click at [715, 186] on h5 "ACCOUNT" at bounding box center [722, 183] width 35 height 14
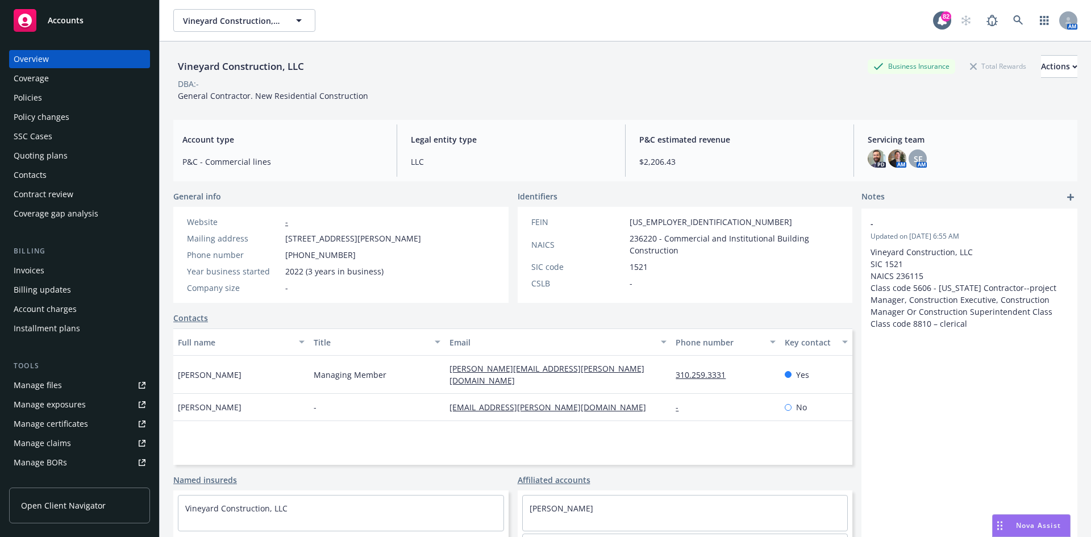
click at [38, 96] on div "Policies" at bounding box center [28, 98] width 28 height 18
